Goal: Obtain resource: Download file/media

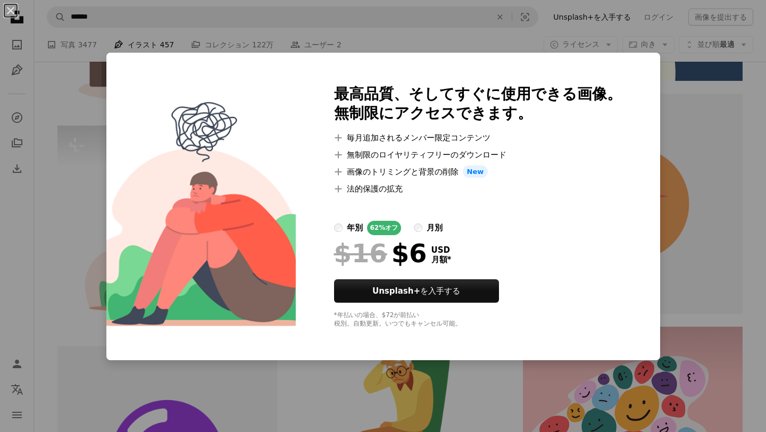
scroll to position [0, 287]
click at [662, 36] on div "An X shape 最高品質、そしてすぐに使用できる画像。 無制限にアクセスできます。 A plus sign 毎月追加されるメンバー限定コンテンツ A p…" at bounding box center [383, 216] width 766 height 432
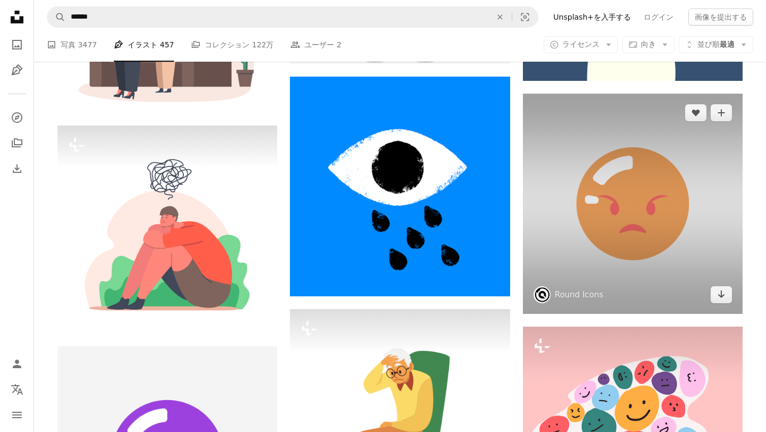
click at [573, 155] on img at bounding box center [633, 204] width 220 height 220
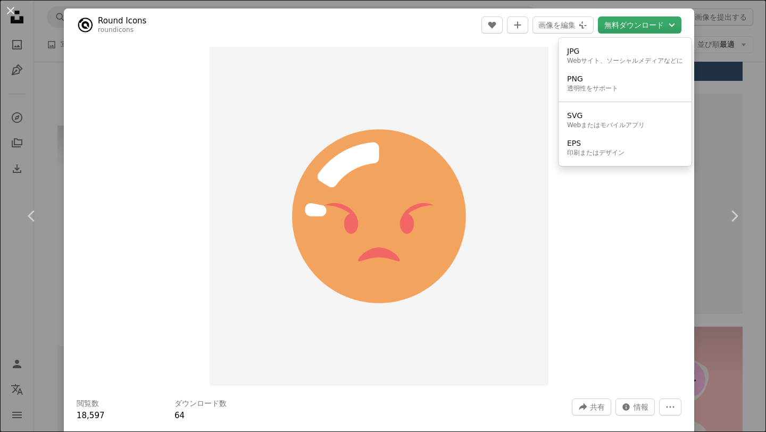
click at [632, 23] on button "無料ダウンロード Chevron down" at bounding box center [640, 24] width 84 height 17
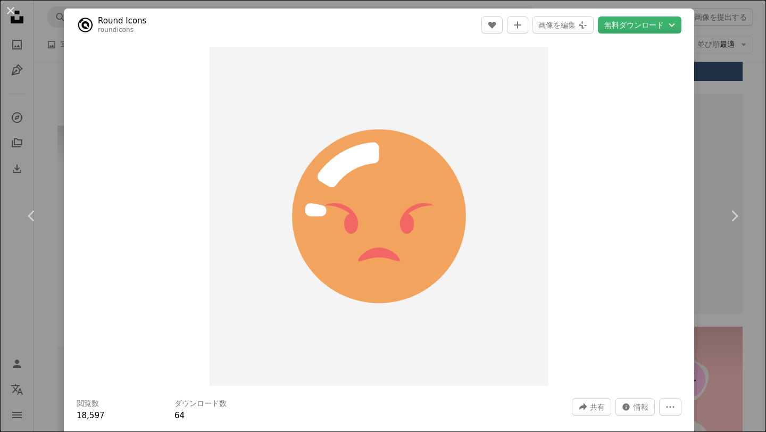
click at [52, 131] on dialog "An X shape Chevron left Chevron right Round Icons roundicons A heart A plus sig…" at bounding box center [383, 216] width 766 height 432
click at [52, 131] on div "An X shape Chevron left Chevron right Round Icons roundicons A heart A plus sig…" at bounding box center [383, 216] width 766 height 432
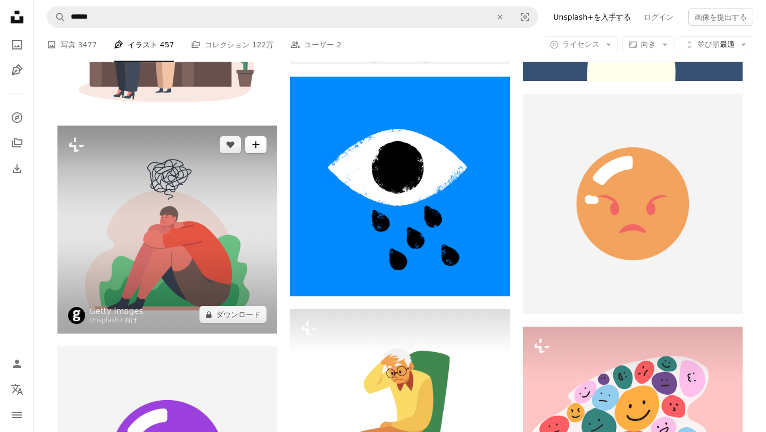
click at [258, 143] on icon "A plus sign" at bounding box center [256, 144] width 9 height 9
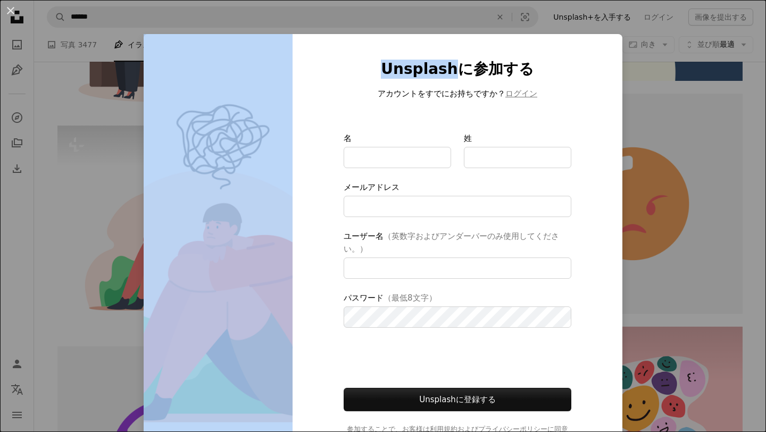
click at [43, 94] on div "An X shape Unsplashに参加する アカウントをすでにお持ちですか？ ログイン 名 姓 メールアドレス ユーザー名 （英数字およびアンダーバーの…" at bounding box center [383, 216] width 766 height 432
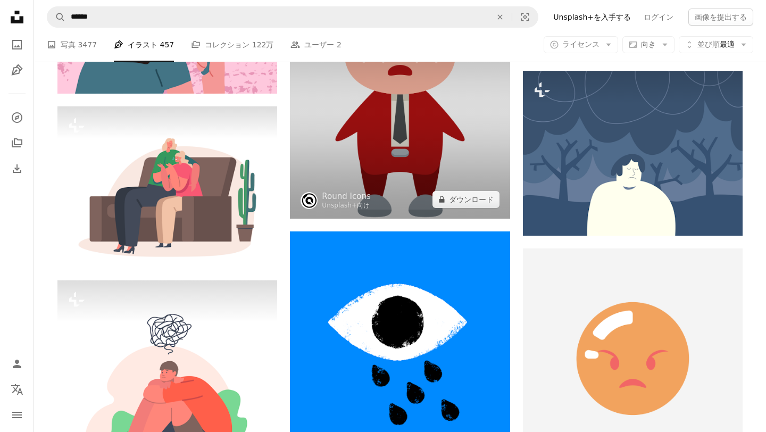
scroll to position [1047, 0]
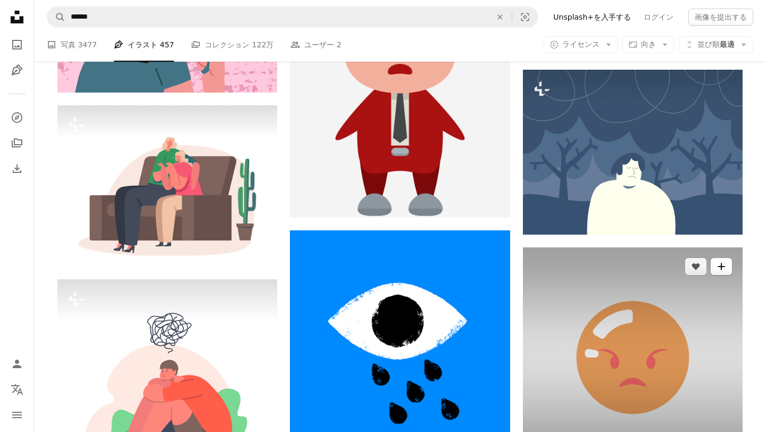
click at [718, 261] on button "A plus sign" at bounding box center [721, 266] width 21 height 17
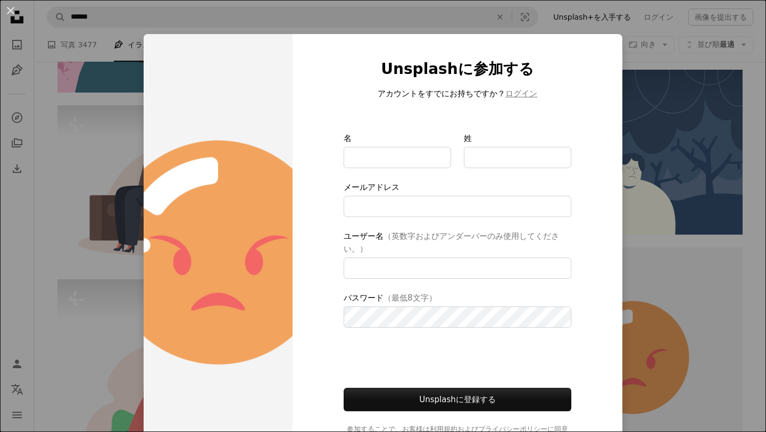
click at [692, 197] on div "An X shape Unsplashに参加する アカウントをすでにお持ちですか？ ログイン 名 姓 メールアドレス ユーザー名 （英数字およびアンダーバーの…" at bounding box center [383, 216] width 766 height 432
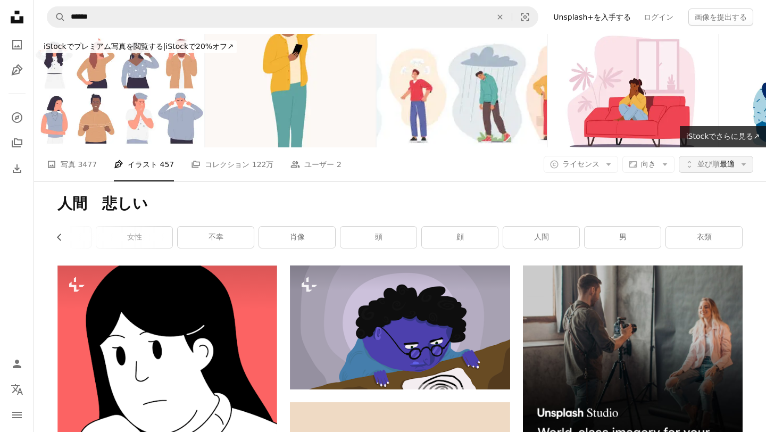
click at [730, 163] on span "並び順 最適" at bounding box center [715, 164] width 37 height 11
click at [720, 165] on span "並び順 最適" at bounding box center [715, 164] width 37 height 11
click at [646, 170] on button "Aspect ratio 向き Arrow down" at bounding box center [648, 164] width 52 height 17
click at [648, 168] on span "向き" at bounding box center [648, 164] width 15 height 9
click at [607, 171] on button "A copyright icon © ライセンス Arrow down" at bounding box center [581, 164] width 74 height 17
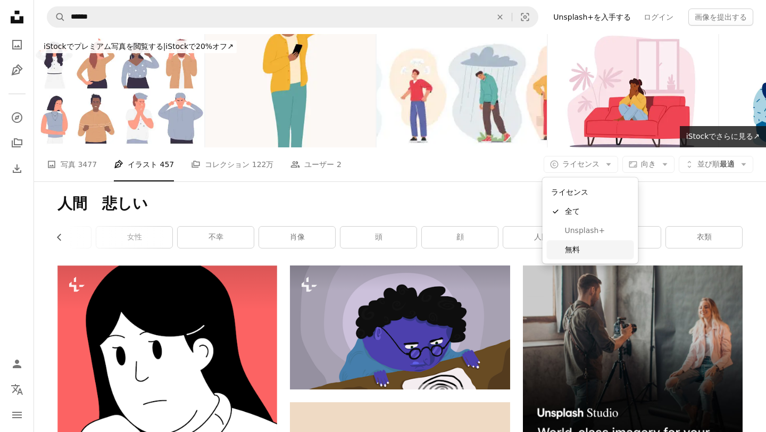
click at [620, 245] on span "無料" at bounding box center [597, 249] width 65 height 11
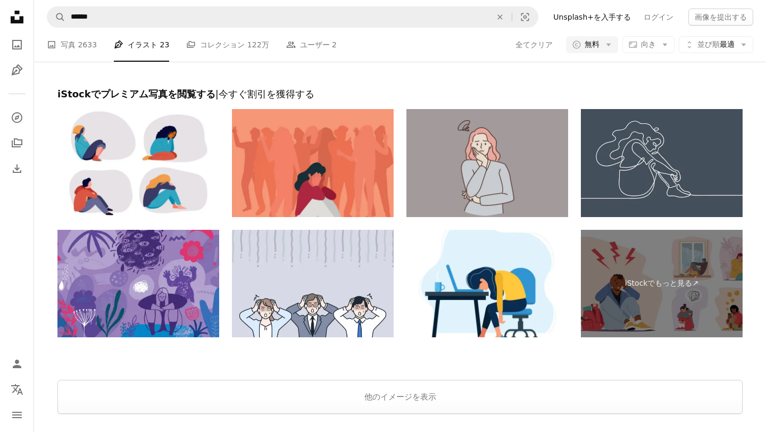
scroll to position [2063, 0]
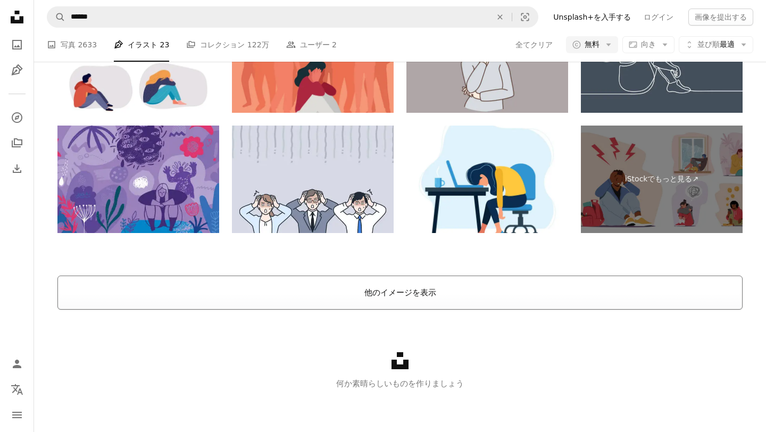
click at [438, 288] on button "他のイメージを表示" at bounding box center [399, 293] width 685 height 34
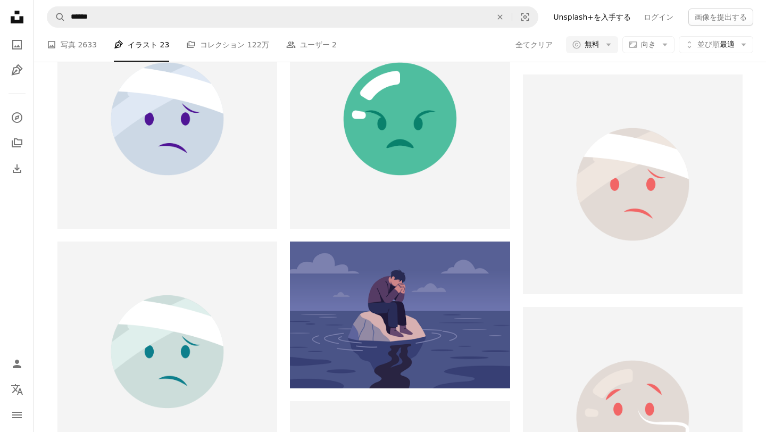
scroll to position [0, 0]
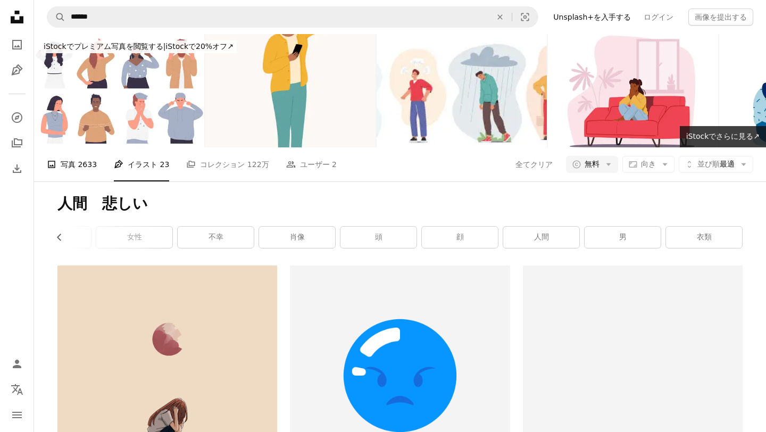
click at [84, 161] on span "2633" at bounding box center [87, 164] width 19 height 12
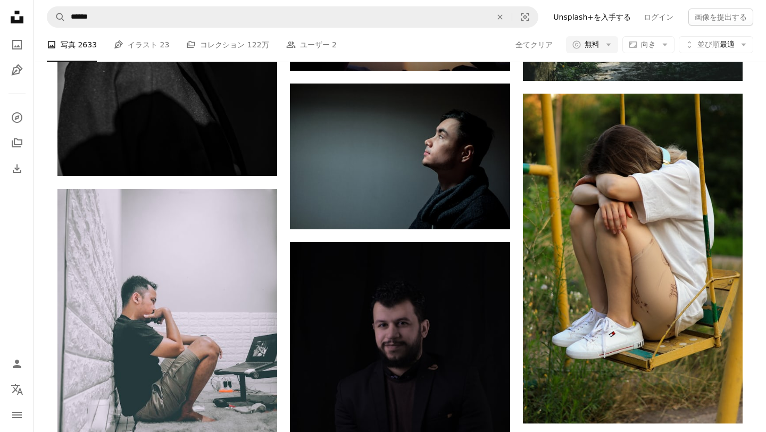
scroll to position [1109, 0]
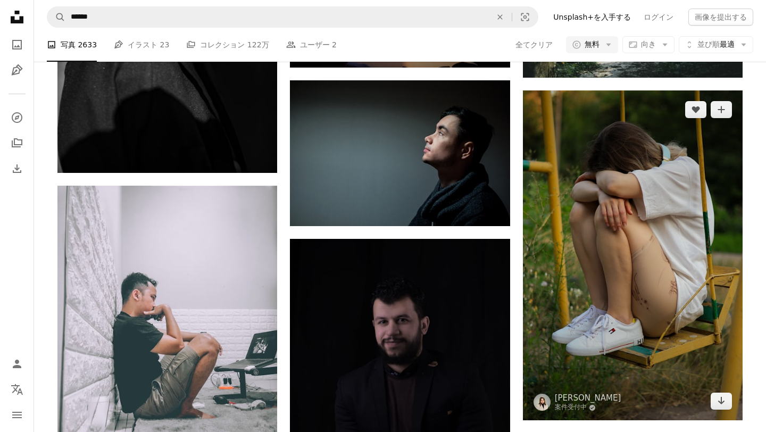
click at [625, 223] on img at bounding box center [633, 255] width 220 height 330
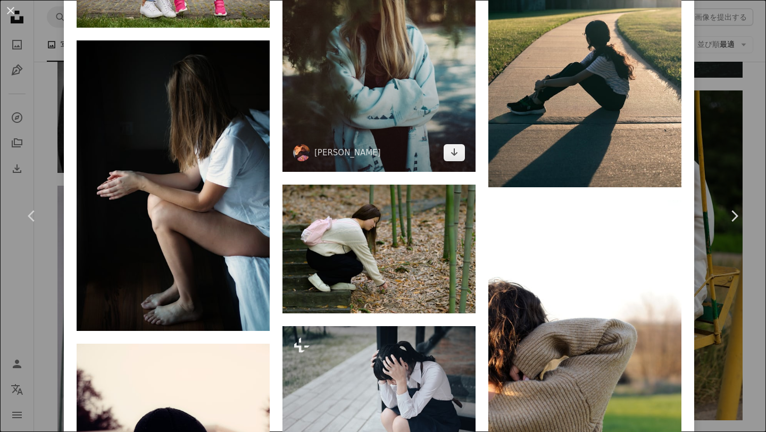
scroll to position [1625, 0]
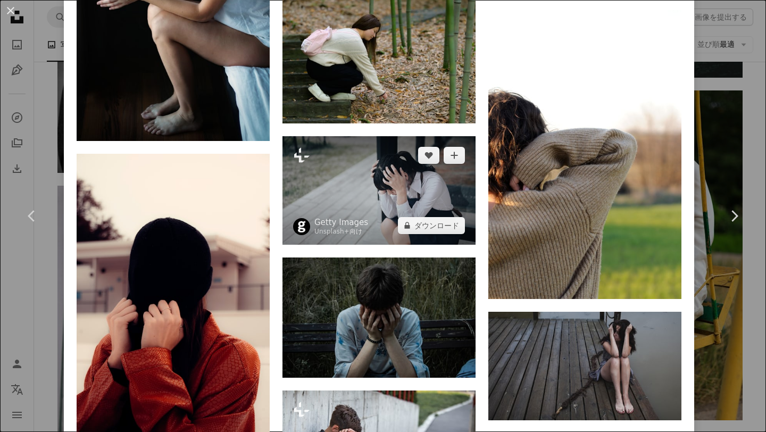
click at [403, 212] on img at bounding box center [378, 190] width 193 height 109
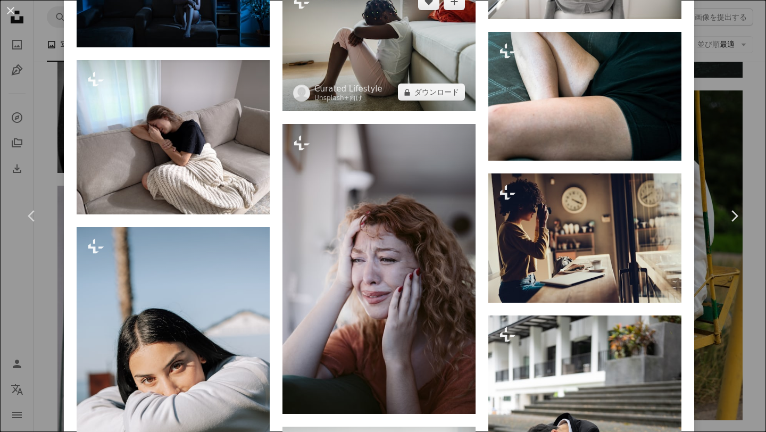
scroll to position [12554, 0]
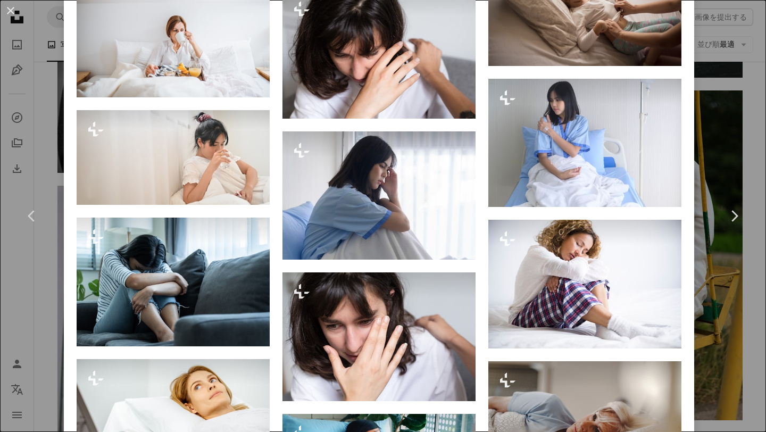
scroll to position [1841, 0]
